Goal: Task Accomplishment & Management: Complete application form

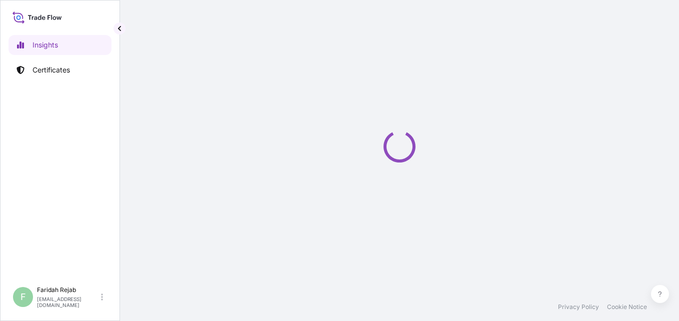
select select "2025"
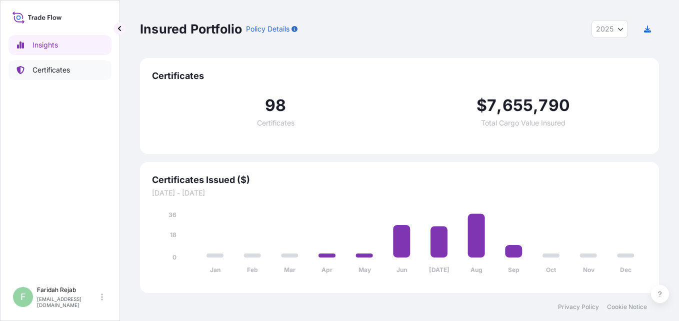
click at [57, 75] on p "Certificates" at bounding box center [52, 70] width 38 height 10
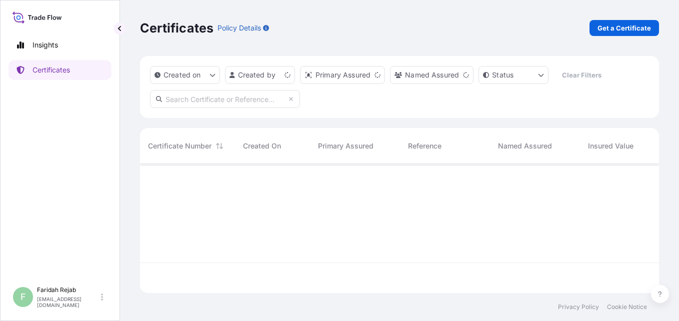
scroll to position [127, 512]
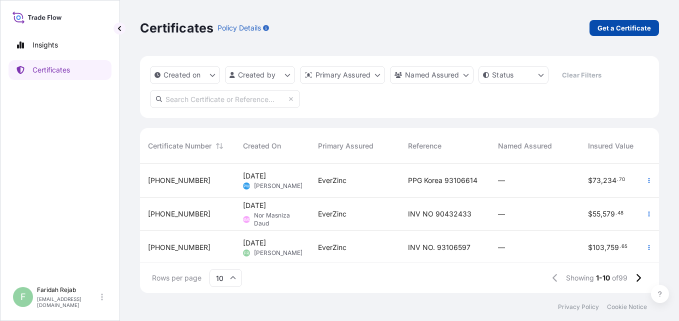
click at [621, 30] on p "Get a Certificate" at bounding box center [625, 28] width 54 height 10
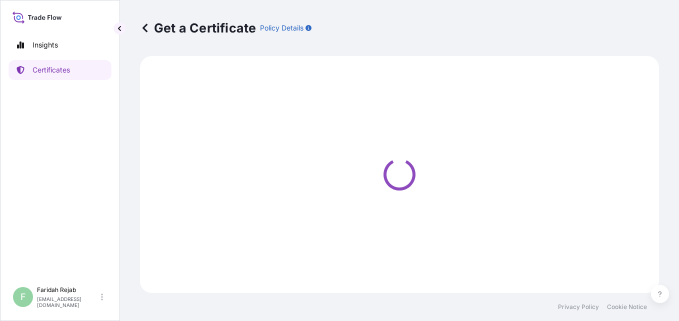
select select "Barge"
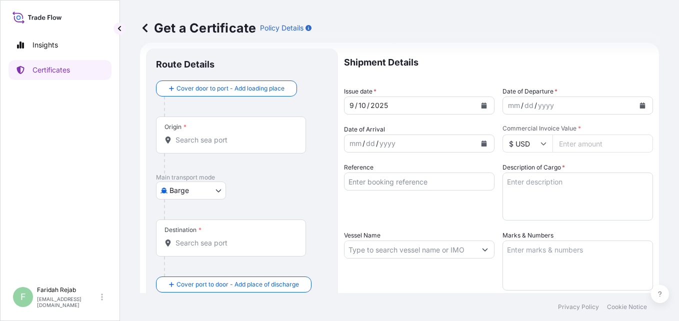
scroll to position [20, 0]
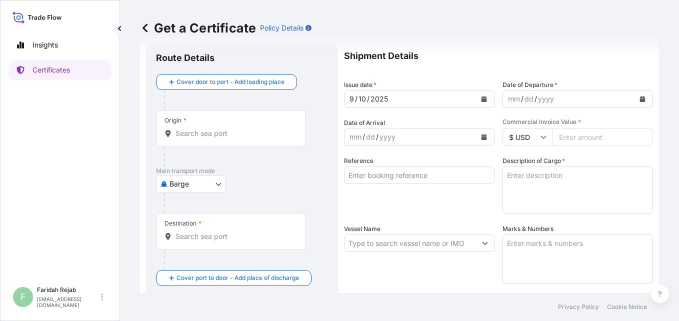
click at [638, 98] on button "Calendar" at bounding box center [643, 99] width 16 height 16
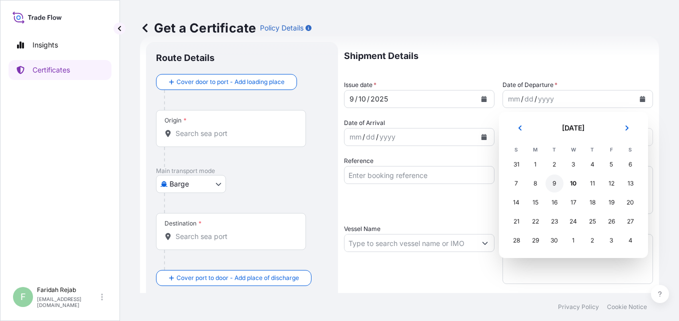
click at [553, 183] on div "9" at bounding box center [555, 184] width 18 height 18
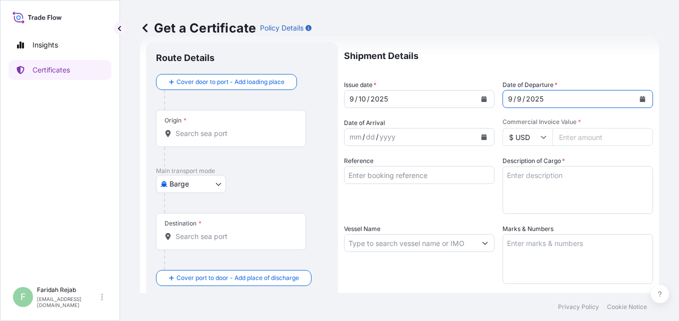
click at [481, 136] on icon "Calendar" at bounding box center [484, 137] width 6 height 6
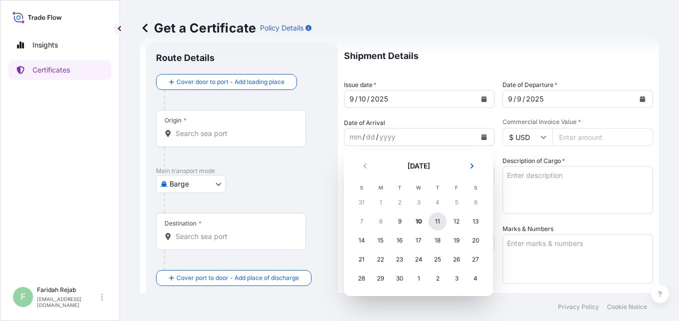
click at [438, 221] on div "11" at bounding box center [438, 222] width 18 height 18
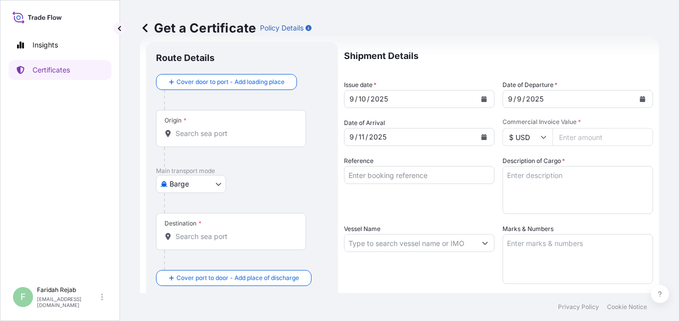
click at [542, 137] on icon at bounding box center [544, 137] width 6 height 3
click at [525, 203] on div "$ USD" at bounding box center [524, 206] width 42 height 19
click at [587, 138] on input "Commercial Invoice Value *" at bounding box center [603, 137] width 101 height 18
type input "20500.00"
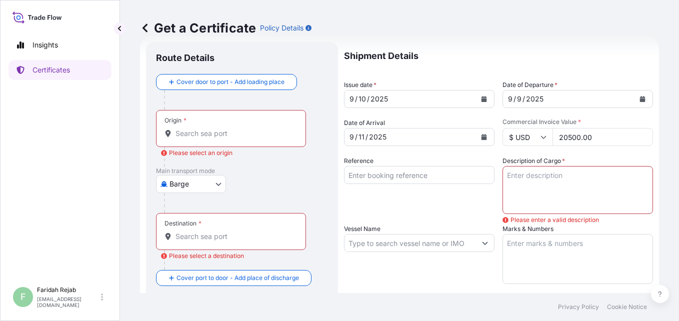
click at [541, 174] on textarea "Description of Cargo *" at bounding box center [578, 190] width 151 height 48
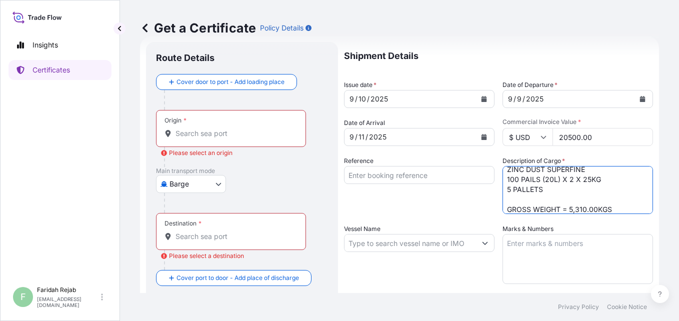
scroll to position [16, 0]
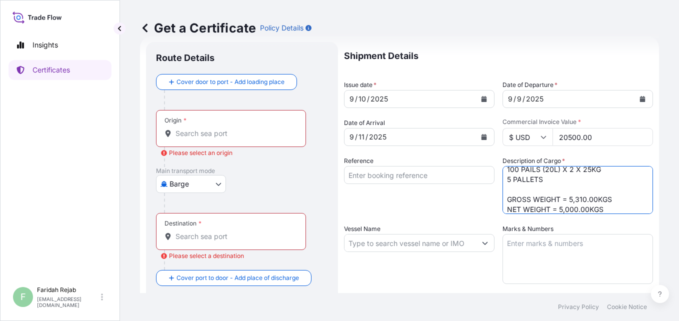
type textarea "ZINC DUST SUPERFINE 100 PAILS (20L) X 2 X 25KG 5 PALLETS GROSS WEIGHT = 5,310.0…"
click at [419, 176] on input "Reference" at bounding box center [419, 175] width 151 height 18
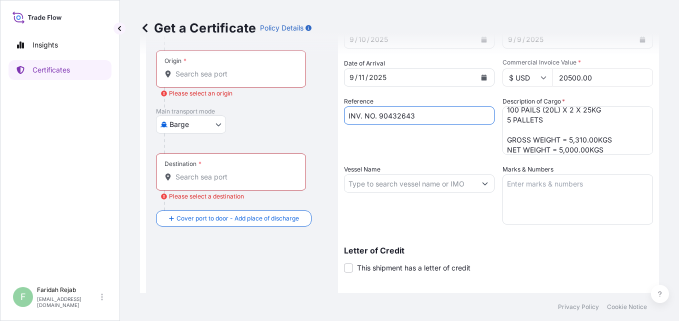
scroll to position [80, 0]
type input "INV. NO. 90432643"
click at [519, 183] on textarea "Marks & Numbers" at bounding box center [578, 199] width 151 height 50
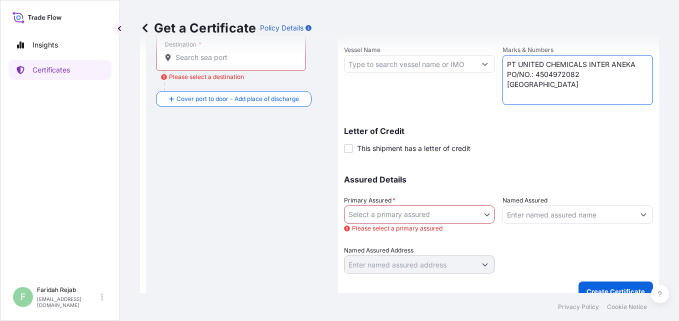
scroll to position [214, 0]
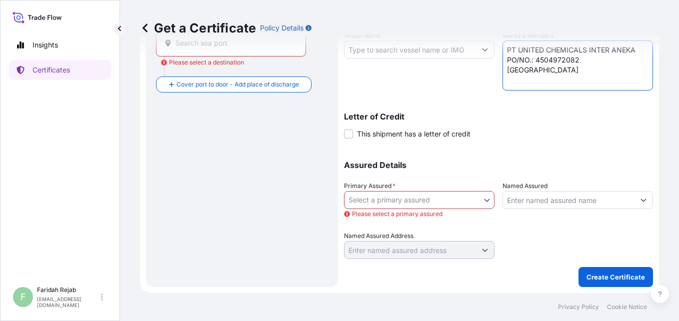
type textarea "PT UNITED CHEMICALS INTER ANEKA PO/NO.: 4504972082 [GEOGRAPHIC_DATA]"
click at [465, 200] on body "Insights Certificates F [PERSON_NAME] [EMAIL_ADDRESS][DOMAIN_NAME] Get a Certif…" at bounding box center [339, 160] width 679 height 321
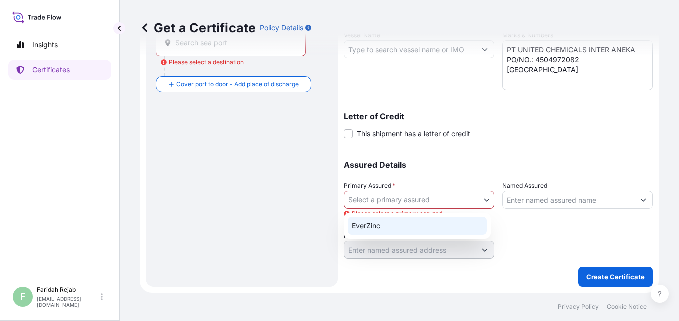
click at [377, 224] on div "EverZinc" at bounding box center [417, 226] width 139 height 18
select select "31493"
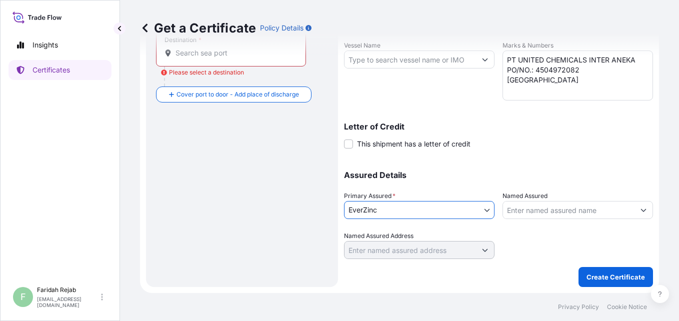
scroll to position [0, 0]
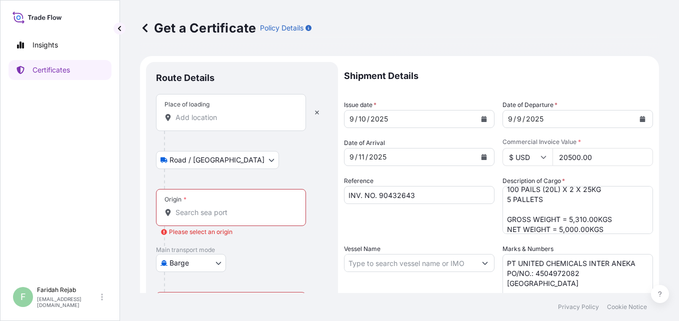
click at [201, 120] on input "Place of loading" at bounding box center [235, 118] width 118 height 10
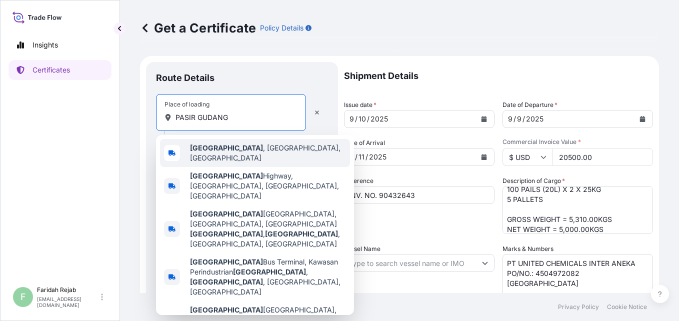
click at [217, 149] on b "[GEOGRAPHIC_DATA]" at bounding box center [226, 148] width 73 height 9
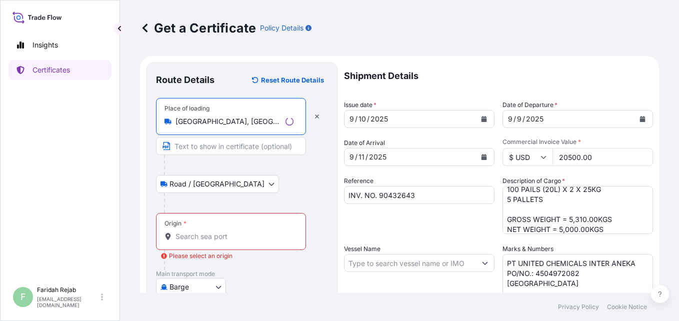
type input "[GEOGRAPHIC_DATA], [GEOGRAPHIC_DATA], [GEOGRAPHIC_DATA]"
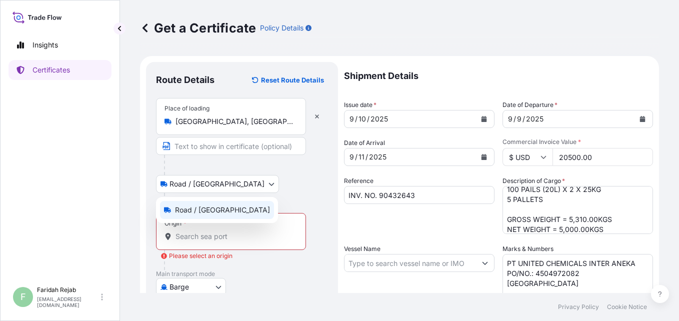
click at [197, 183] on body "5 options available. 1 option available. 0 options available. 5 options availab…" at bounding box center [339, 160] width 679 height 321
click at [191, 213] on span "Road / [GEOGRAPHIC_DATA]" at bounding box center [222, 210] width 95 height 10
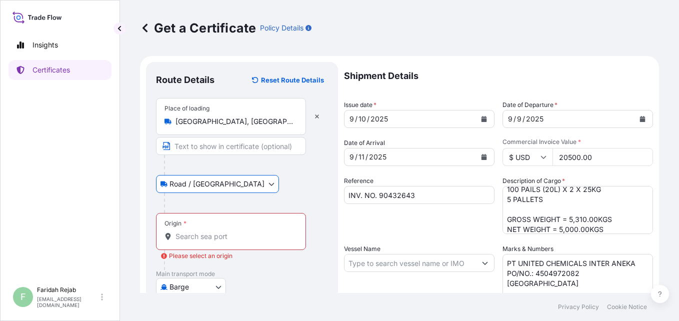
click at [195, 231] on div "Origin *" at bounding box center [231, 231] width 150 height 37
click at [195, 232] on input "Origin * Please select an origin" at bounding box center [235, 237] width 118 height 10
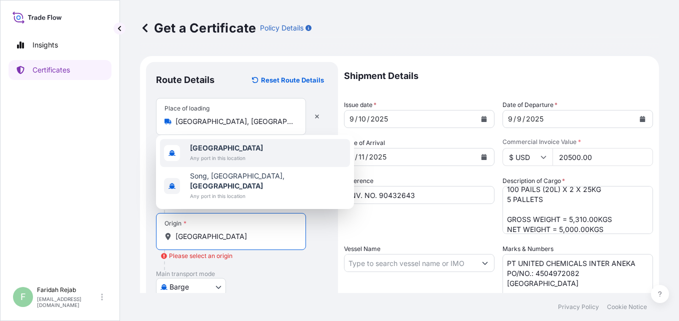
click at [216, 152] on b "[GEOGRAPHIC_DATA]" at bounding box center [226, 148] width 73 height 9
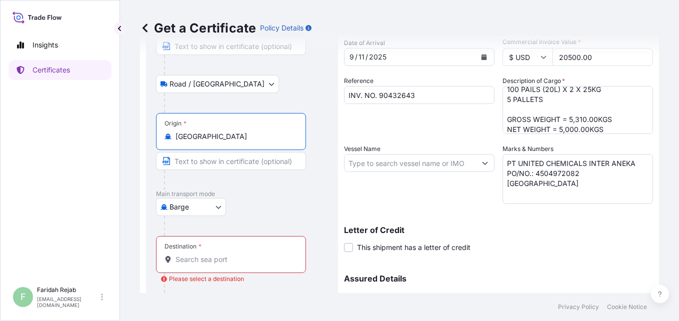
scroll to position [120, 0]
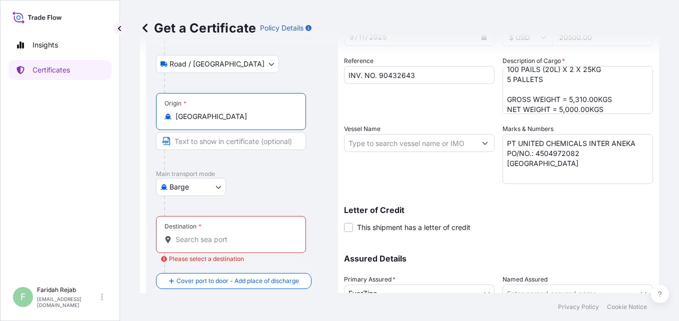
type input "[GEOGRAPHIC_DATA]"
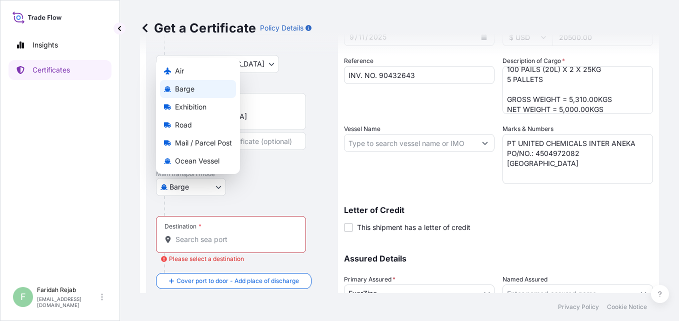
click at [219, 189] on body "0 options available. 10 options available. 2 options available. 0 options avail…" at bounding box center [339, 160] width 679 height 321
click at [189, 159] on span "Ocean Vessel" at bounding box center [197, 161] width 45 height 10
select select "Ocean Vessel"
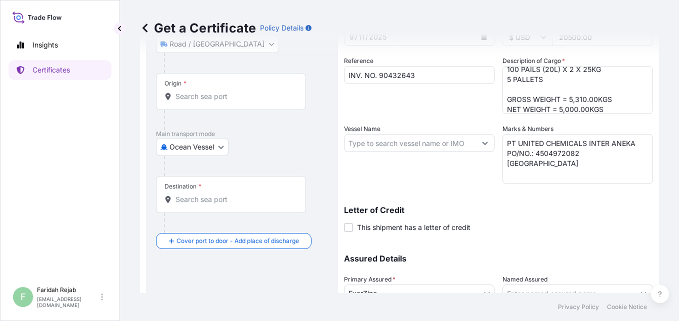
click at [192, 194] on div "Destination *" at bounding box center [231, 194] width 150 height 37
click at [192, 195] on input "Destination *" at bounding box center [235, 200] width 118 height 10
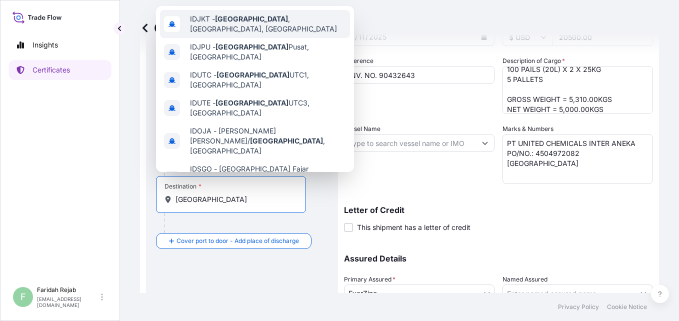
click at [225, 26] on span "IDJKT - [GEOGRAPHIC_DATA] , [GEOGRAPHIC_DATA], [GEOGRAPHIC_DATA]" at bounding box center [268, 24] width 156 height 20
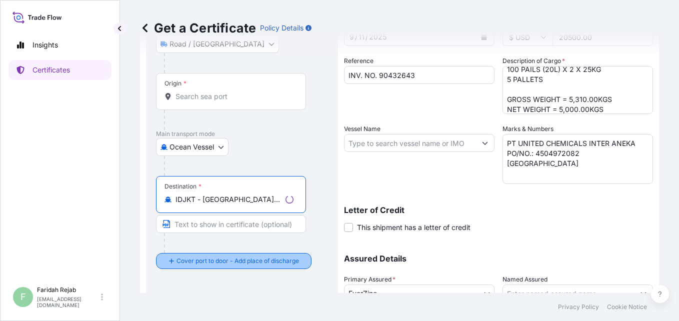
type input "IDJKT - [GEOGRAPHIC_DATA], [GEOGRAPHIC_DATA], [GEOGRAPHIC_DATA]"
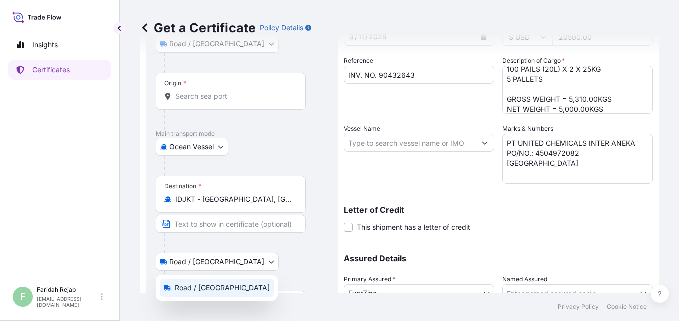
click at [189, 263] on body "8 options available. Insights Certificates F [PERSON_NAME] [EMAIL_ADDRESS][DOMA…" at bounding box center [339, 160] width 679 height 321
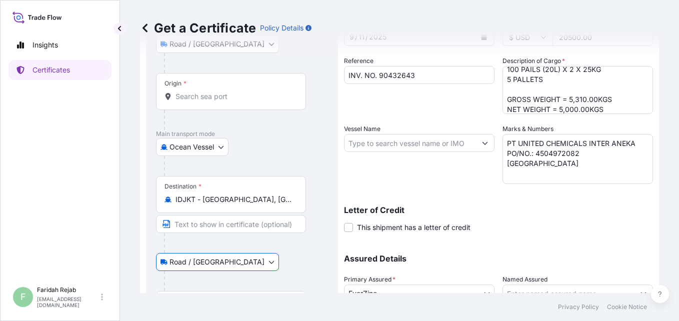
scroll to position [204, 0]
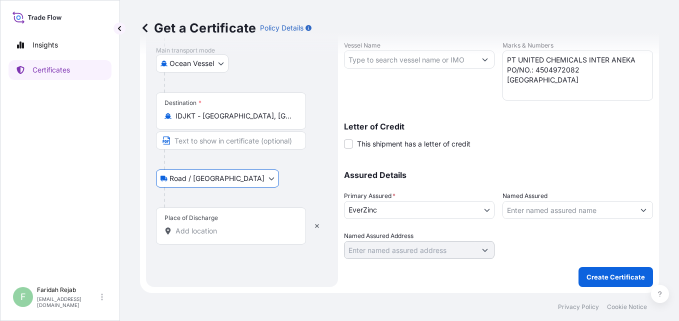
click at [204, 230] on input "Place of Discharge" at bounding box center [235, 231] width 118 height 10
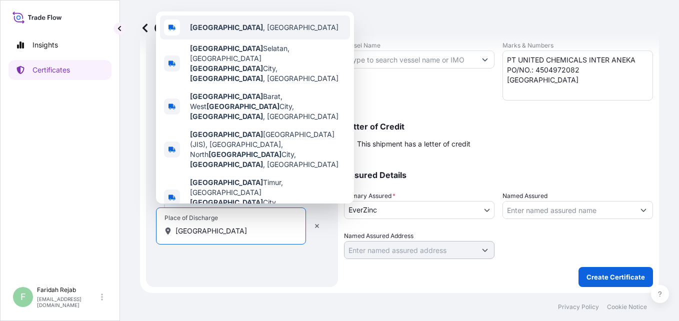
click at [217, 33] on span "[GEOGRAPHIC_DATA] , [GEOGRAPHIC_DATA]" at bounding box center [264, 28] width 149 height 10
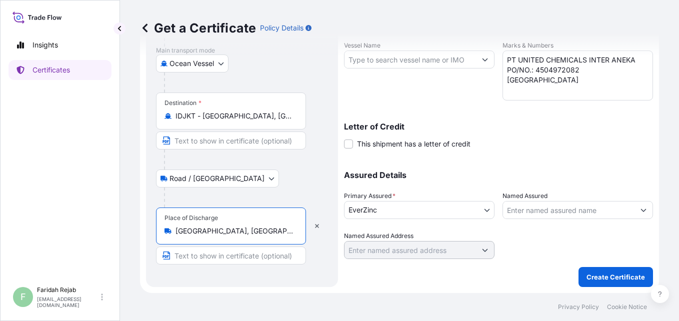
scroll to position [0, 0]
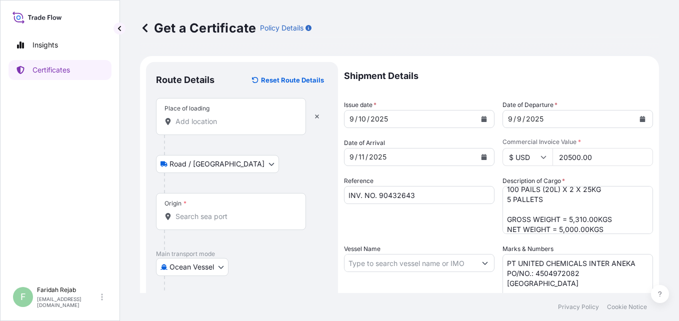
type input "[GEOGRAPHIC_DATA], [GEOGRAPHIC_DATA]"
click at [194, 127] on div "Place of loading" at bounding box center [231, 116] width 150 height 37
click at [194, 127] on input "Place of loading" at bounding box center [235, 122] width 118 height 10
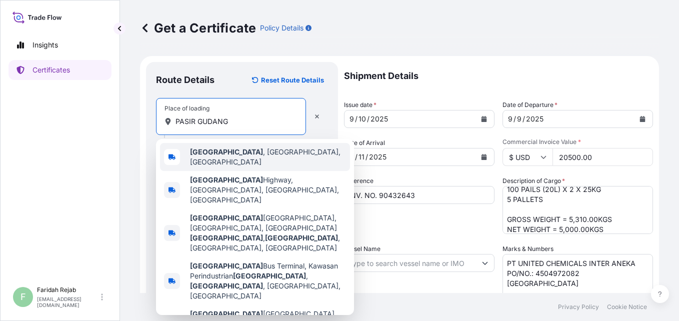
click at [230, 152] on b "[GEOGRAPHIC_DATA]" at bounding box center [226, 152] width 73 height 9
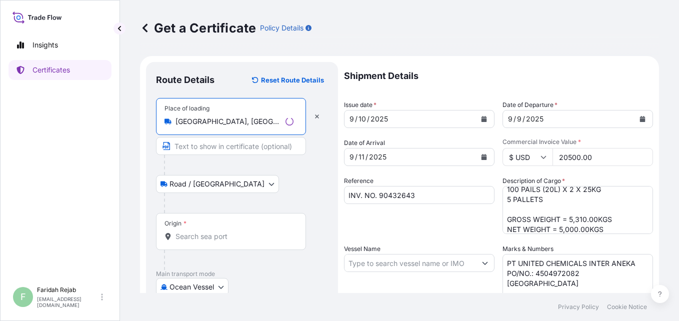
type input "[GEOGRAPHIC_DATA], [GEOGRAPHIC_DATA], [GEOGRAPHIC_DATA]"
click at [200, 241] on input "Origin *" at bounding box center [235, 237] width 118 height 10
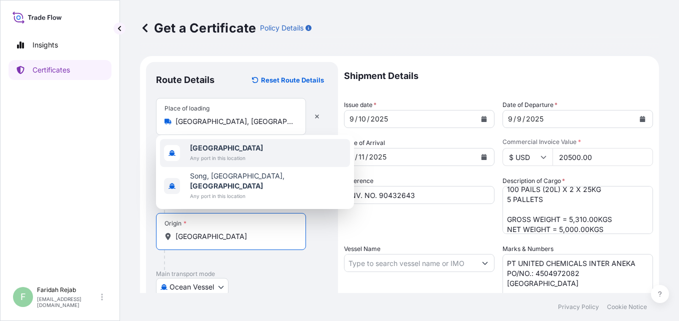
click at [189, 161] on div "[GEOGRAPHIC_DATA] Any port in this location" at bounding box center [255, 153] width 190 height 28
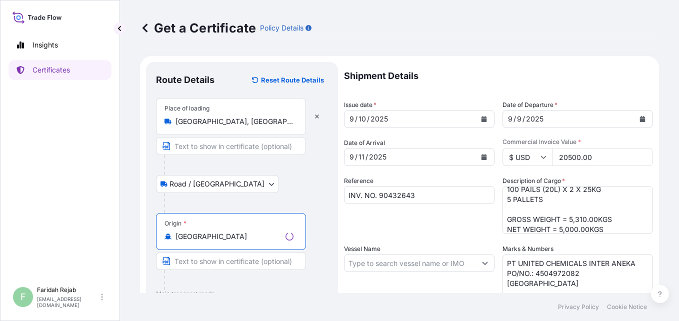
scroll to position [231, 0]
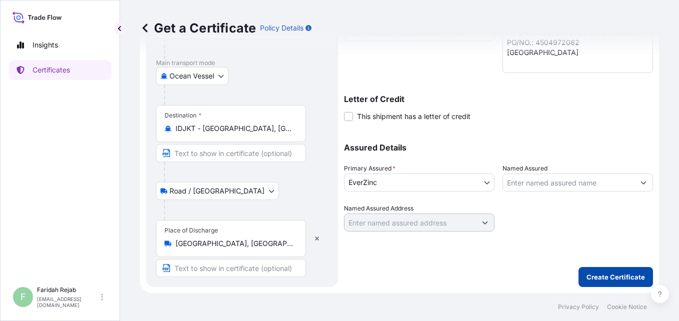
type input "[GEOGRAPHIC_DATA]"
click at [620, 271] on button "Create Certificate" at bounding box center [616, 277] width 75 height 20
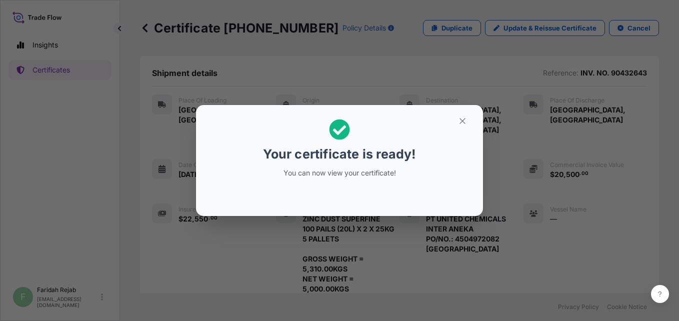
click at [345, 134] on icon at bounding box center [340, 130] width 21 height 21
click at [464, 121] on icon "button" at bounding box center [462, 121] width 9 height 9
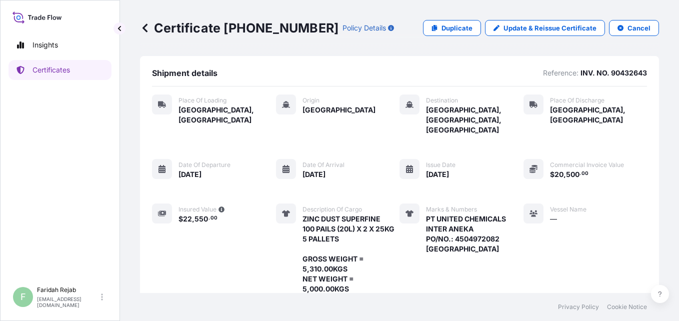
scroll to position [182, 0]
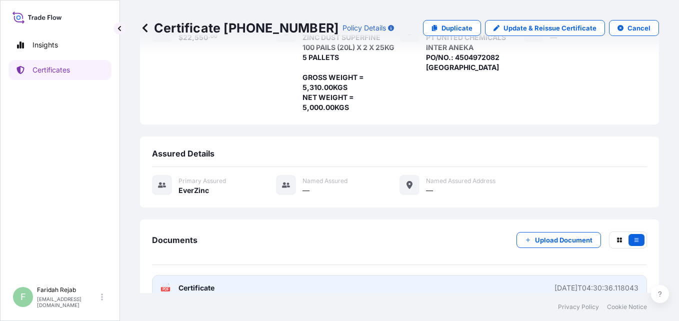
click at [176, 283] on div "PDF Certificate" at bounding box center [188, 288] width 54 height 10
